Goal: Register for event/course

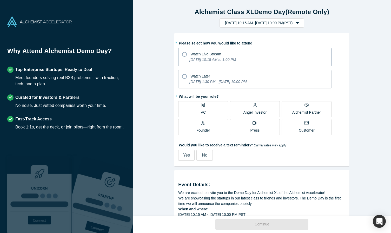
click at [187, 60] on label "Watch Live Stream [DATE] 10:15 AM to 1:00 PM" at bounding box center [254, 57] width 153 height 18
click at [0, 0] on input "Watch Live Stream [DATE] 10:15 AM to 1:00 PM" at bounding box center [0, 0] width 0 height 0
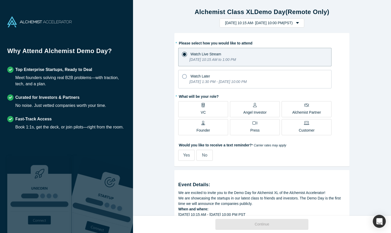
click at [311, 105] on div "Alchemist Partner" at bounding box center [306, 109] width 29 height 12
click at [0, 0] on input "Alchemist Partner" at bounding box center [0, 0] width 0 height 0
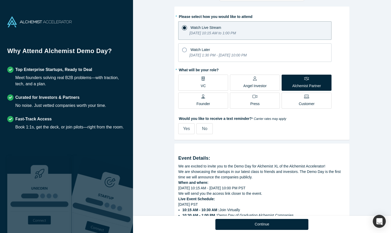
scroll to position [27, 0]
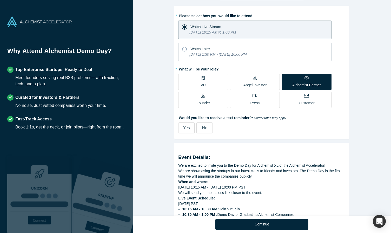
click at [200, 129] on label "No" at bounding box center [204, 127] width 16 height 11
click at [0, 0] on input "No" at bounding box center [0, 0] width 0 height 0
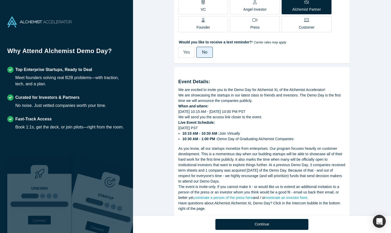
scroll to position [115, 0]
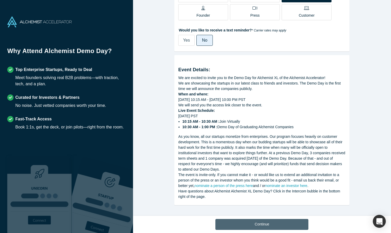
click at [278, 225] on button "Continue" at bounding box center [261, 224] width 93 height 11
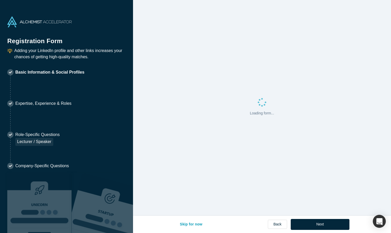
select select "US"
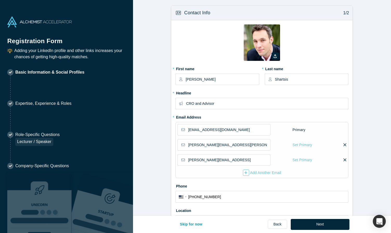
type input "[GEOGRAPHIC_DATA], [GEOGRAPHIC_DATA], [GEOGRAPHIC_DATA]"
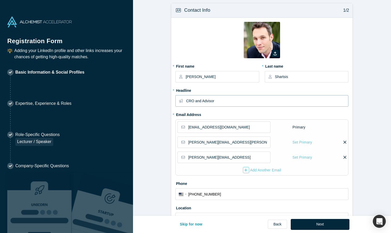
click at [217, 102] on input "CRO and Advisor" at bounding box center [267, 100] width 162 height 11
click at [191, 98] on input "CRO and Advisor" at bounding box center [267, 100] width 162 height 11
type input "CEO and Advisor"
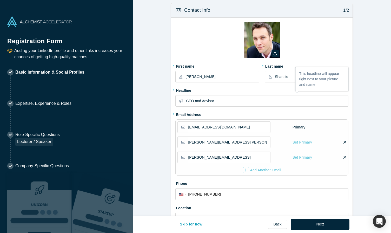
click at [229, 115] on fieldset "Zoom Save Remove Upload New * First name [PERSON_NAME] * Last name [PERSON_NAME…" at bounding box center [261, 125] width 173 height 206
click at [236, 128] on input "[EMAIL_ADDRESS][DOMAIN_NAME]" at bounding box center [229, 127] width 82 height 11
click at [253, 145] on input "[PERSON_NAME][EMAIL_ADDRESS][PERSON_NAME][DOMAIN_NAME]" at bounding box center [229, 142] width 82 height 11
click at [253, 156] on input "[PERSON_NAME][EMAIL_ADDRESS]" at bounding box center [229, 157] width 82 height 11
click at [348, 142] on div "[EMAIL_ADDRESS][DOMAIN_NAME] Primary [EMAIL_ADDRESS][DOMAIN_NAME] Set Primary […" at bounding box center [261, 147] width 173 height 56
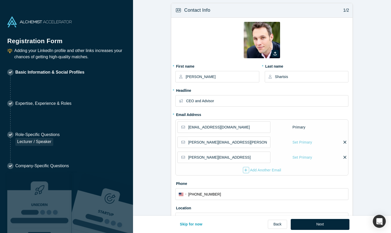
click at [345, 142] on icon at bounding box center [345, 142] width 3 height 3
click at [0, 0] on input "checkbox" at bounding box center [0, 0] width 0 height 0
click at [304, 141] on label at bounding box center [306, 142] width 4 height 5
click at [0, 0] on input "checkbox" at bounding box center [0, 0] width 0 height 0
click at [347, 143] on div "[EMAIL_ADDRESS][DOMAIN_NAME] Primary [EMAIL_ADDRESS][DOMAIN_NAME] Set Primary […" at bounding box center [261, 147] width 173 height 56
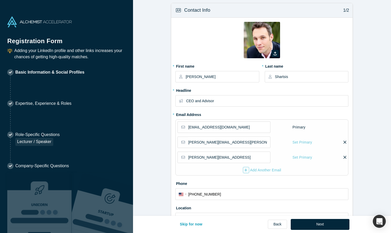
click at [347, 142] on div "[EMAIL_ADDRESS][DOMAIN_NAME] Primary [EMAIL_ADDRESS][DOMAIN_NAME] Set Primary […" at bounding box center [261, 147] width 173 height 56
click at [344, 142] on icon at bounding box center [345, 142] width 3 height 5
click at [0, 0] on input "checkbox" at bounding box center [0, 0] width 0 height 0
click at [325, 143] on span "Click “Save” to Confirm." at bounding box center [327, 142] width 38 height 5
click at [332, 149] on fieldset "[PERSON_NAME][EMAIL_ADDRESS][PERSON_NAME][DOMAIN_NAME] Set Primary Click “Save”…" at bounding box center [261, 143] width 169 height 15
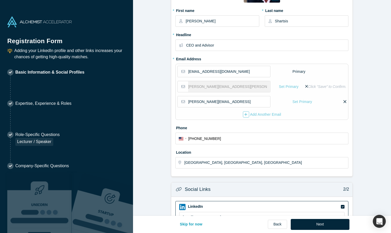
scroll to position [0, 0]
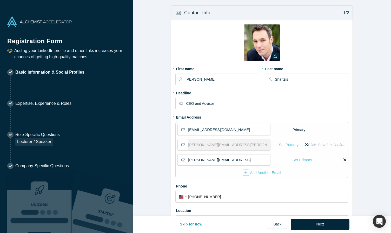
click at [321, 144] on span "Click “Save” to Confirm." at bounding box center [327, 144] width 38 height 5
click at [306, 145] on icon at bounding box center [306, 144] width 3 height 5
click at [0, 0] on input "checkbox" at bounding box center [0, 0] width 0 height 0
click at [344, 147] on icon at bounding box center [345, 144] width 3 height 5
click at [0, 0] on input "checkbox" at bounding box center [0, 0] width 0 height 0
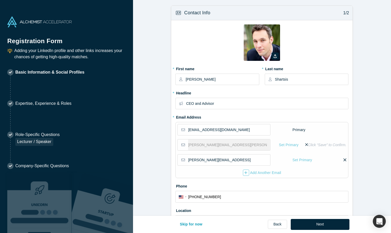
click at [344, 147] on span "Click “Save” to Confirm." at bounding box center [327, 144] width 38 height 5
click at [326, 144] on span "Click “Save” to Confirm." at bounding box center [327, 144] width 38 height 5
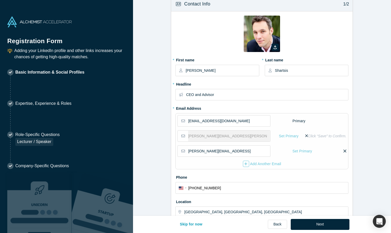
click at [371, 137] on form "Contact Info 1/2 Zoom Save Remove Upload New * First name [PERSON_NAME] * Last …" at bounding box center [262, 188] width 258 height 383
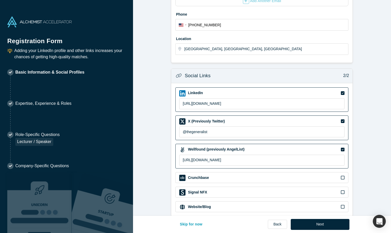
scroll to position [172, 0]
click at [281, 129] on input "@thegeneralist" at bounding box center [261, 131] width 165 height 11
type input "@alexshartsis"
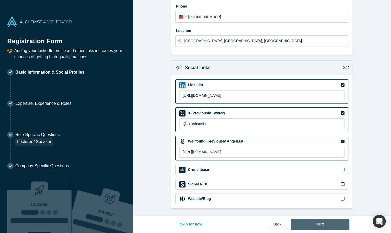
click at [338, 227] on button "Next" at bounding box center [320, 224] width 59 height 11
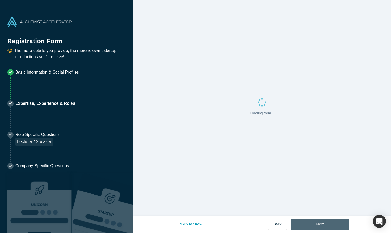
scroll to position [0, 0]
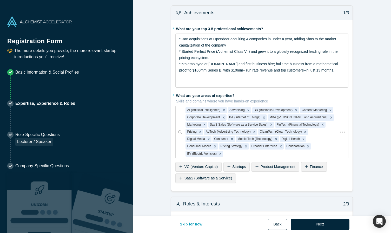
click at [276, 223] on button "Back" at bounding box center [277, 224] width 19 height 11
select select "US"
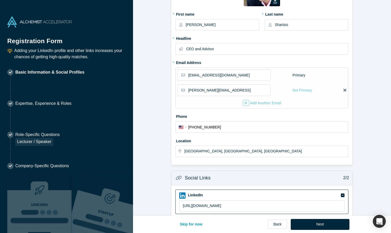
scroll to position [165, 0]
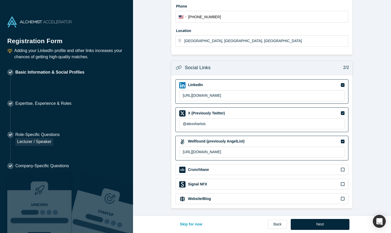
click at [344, 199] on icon at bounding box center [343, 198] width 4 height 4
click at [0, 0] on input "checkbox" at bounding box center [0, 0] width 0 height 0
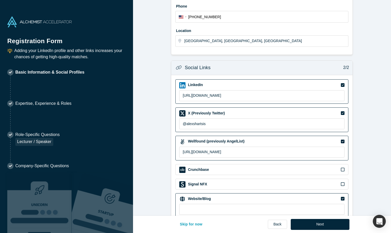
scroll to position [178, 0]
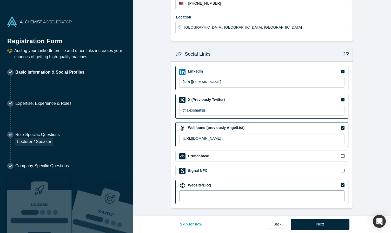
click at [317, 195] on input at bounding box center [261, 195] width 165 height 11
type input "[URL]"
click at [315, 226] on button "Next" at bounding box center [320, 224] width 59 height 11
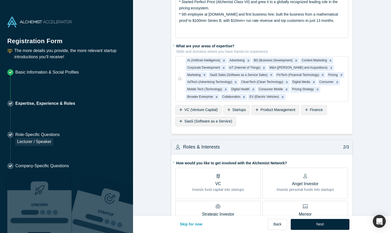
scroll to position [99, 0]
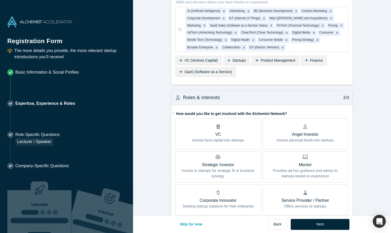
click at [308, 72] on div "* What are your areas of expertise? Skills and domains where you have hands-on …" at bounding box center [261, 35] width 173 height 86
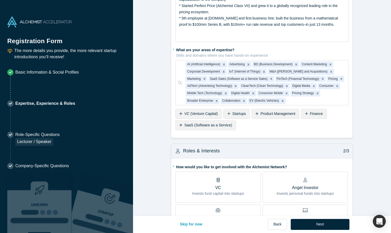
scroll to position [20, 0]
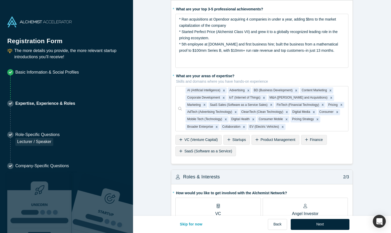
click at [310, 132] on div "* What are your areas of expertise? Skills and domains where you have hands-on …" at bounding box center [261, 114] width 173 height 86
click at [310, 128] on div at bounding box center [316, 126] width 58 height 6
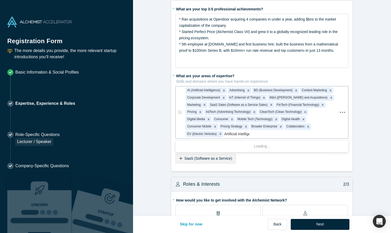
type input "Artificial intelligence"
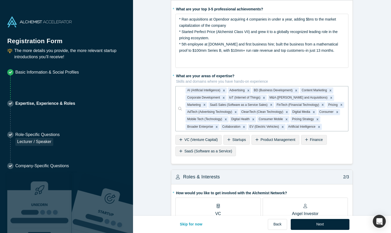
click at [332, 159] on fieldset "* What are your top 3-5 professional achievements? * Ran acquisitions at Opendo…" at bounding box center [261, 82] width 173 height 155
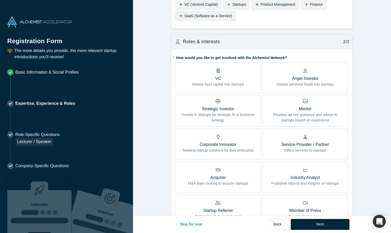
scroll to position [160, 0]
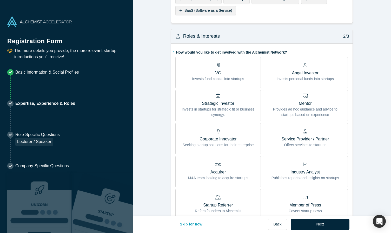
click at [325, 106] on span "Mentor Provides ad hoc guidance and advice to startups based on experience" at bounding box center [305, 106] width 77 height 22
click at [0, 0] on input "Mentor Provides ad hoc guidance and advice to startups based on experience" at bounding box center [0, 0] width 0 height 0
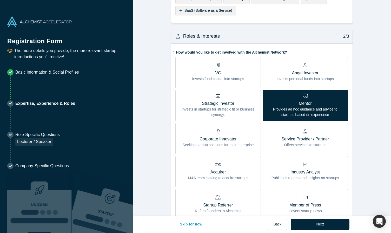
click at [326, 143] on p "Offers services to startups" at bounding box center [305, 144] width 48 height 5
click at [0, 0] on input "Service Provider / Partner Offers services to startups" at bounding box center [0, 0] width 0 height 0
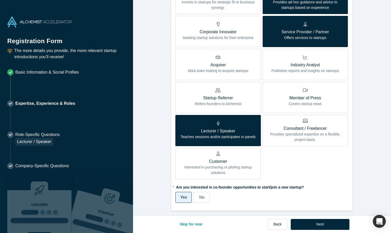
scroll to position [269, 0]
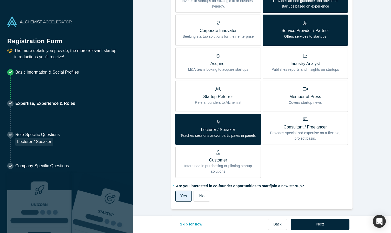
click at [219, 90] on icon at bounding box center [217, 89] width 5 height 4
click at [0, 0] on input "Startup Referrer Refers founders to Alchemist" at bounding box center [0, 0] width 0 height 0
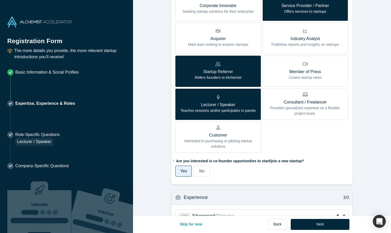
scroll to position [294, 0]
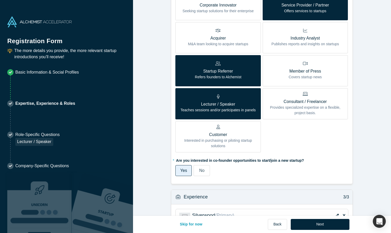
click at [203, 171] on span "No" at bounding box center [201, 170] width 5 height 4
click at [0, 0] on input "No" at bounding box center [0, 0] width 0 height 0
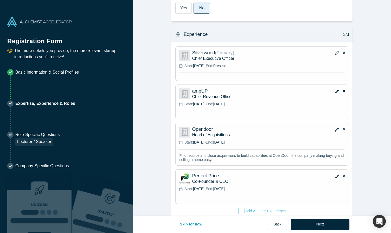
scroll to position [467, 0]
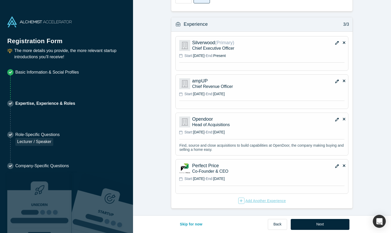
click at [280, 199] on div "Add Another Experience" at bounding box center [262, 200] width 48 height 6
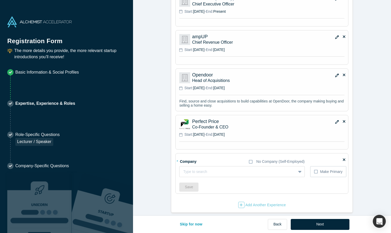
scroll to position [512, 0]
click at [254, 169] on div at bounding box center [232, 171] width 98 height 6
type input "Skyp"
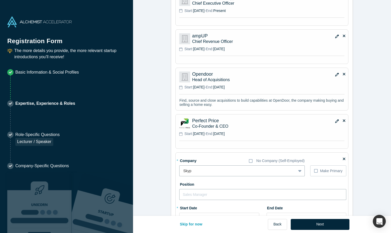
click at [259, 191] on input "text" at bounding box center [262, 194] width 167 height 11
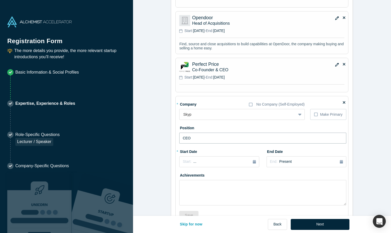
scroll to position [569, 0]
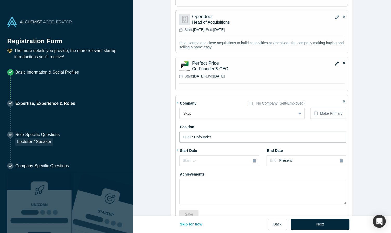
type input "CEO * Cofounder"
click at [192, 193] on div "Apr" at bounding box center [190, 192] width 17 height 5
click at [288, 174] on div "Achievements" at bounding box center [262, 187] width 167 height 35
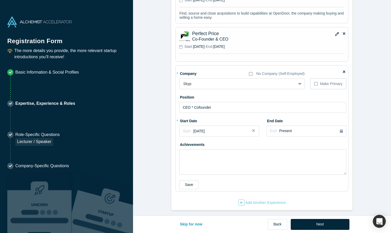
scroll to position [599, 0]
click at [287, 169] on textarea at bounding box center [262, 161] width 167 height 25
click at [314, 225] on button "Next" at bounding box center [320, 224] width 59 height 11
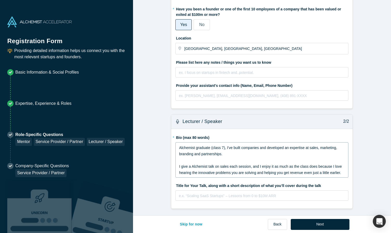
scroll to position [45, 0]
click at [323, 219] on button "Next" at bounding box center [320, 224] width 59 height 11
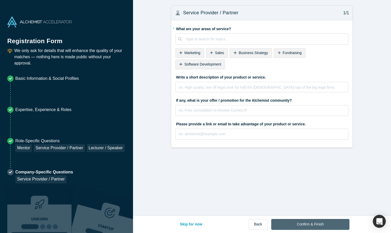
scroll to position [0, 0]
click at [238, 89] on div "rdw-editor" at bounding box center [262, 87] width 166 height 6
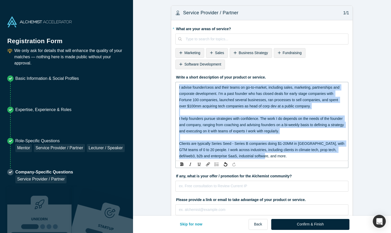
click at [239, 124] on span "I help founders pursue strategies with confidence. The work I do depends on the…" at bounding box center [262, 124] width 166 height 17
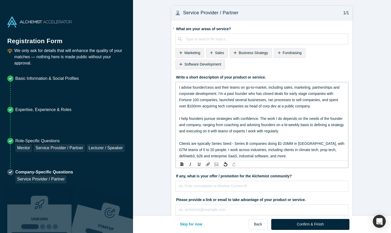
scroll to position [10, 0]
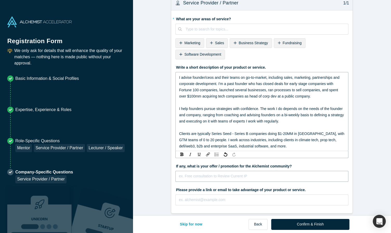
click at [239, 178] on input "text" at bounding box center [261, 176] width 173 height 11
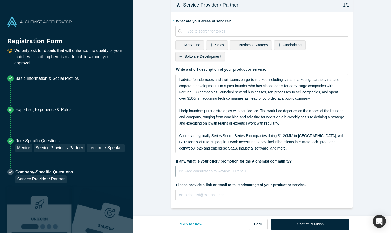
scroll to position [8, 0]
click at [310, 222] on button "Confirm & Finish" at bounding box center [310, 224] width 78 height 11
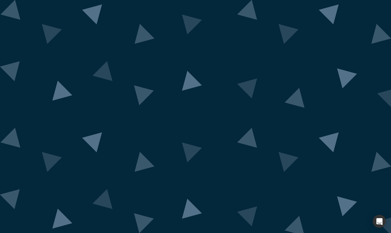
scroll to position [5, 0]
